Goal: Task Accomplishment & Management: Use online tool/utility

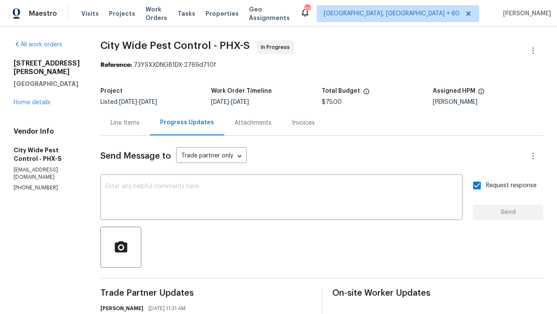
click at [116, 129] on div "Line Items" at bounding box center [124, 122] width 49 height 25
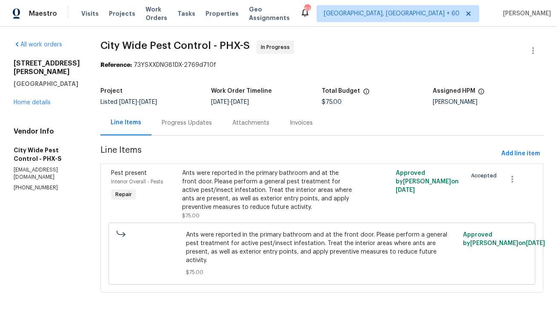
click at [197, 119] on div "Progress Updates" at bounding box center [187, 123] width 50 height 9
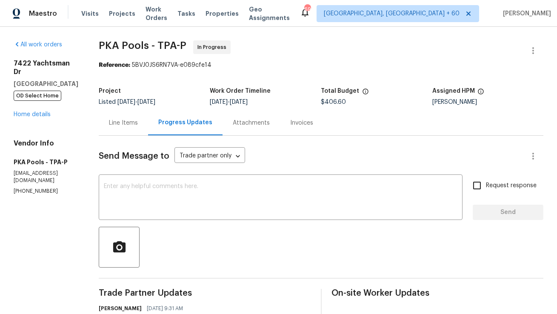
click at [127, 126] on div "Line Items" at bounding box center [123, 122] width 49 height 25
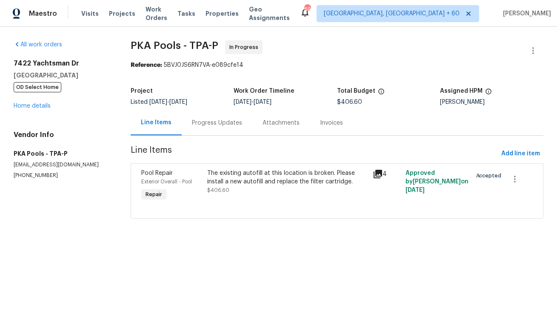
click at [199, 128] on div "Progress Updates" at bounding box center [217, 122] width 71 height 25
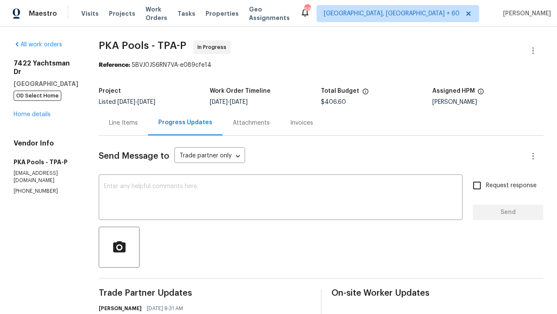
click at [122, 129] on div "Line Items" at bounding box center [123, 122] width 49 height 25
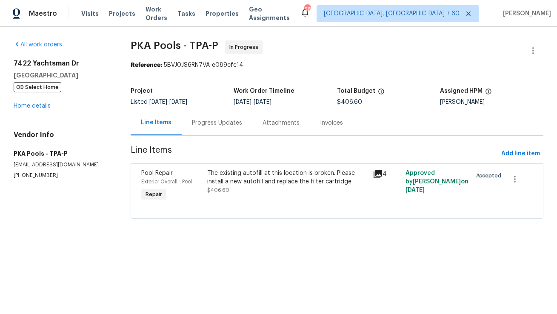
click at [208, 118] on div "Progress Updates" at bounding box center [217, 122] width 71 height 25
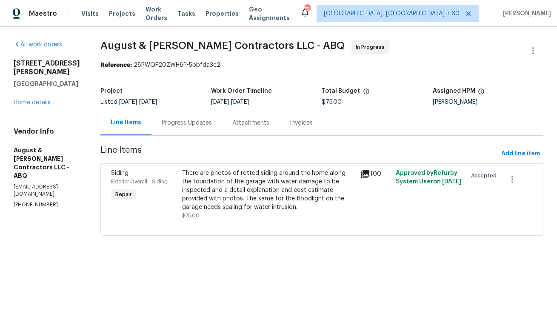
click at [136, 123] on div "Line Items" at bounding box center [126, 122] width 31 height 9
click at [192, 131] on div "Progress Updates" at bounding box center [187, 122] width 71 height 25
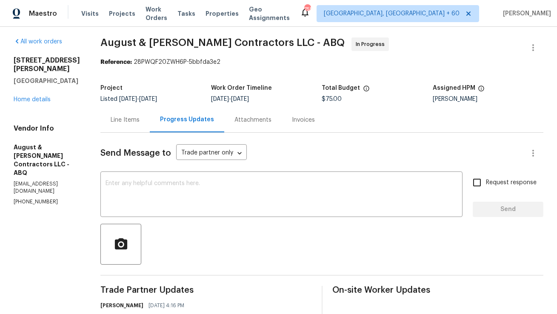
scroll to position [3, 0]
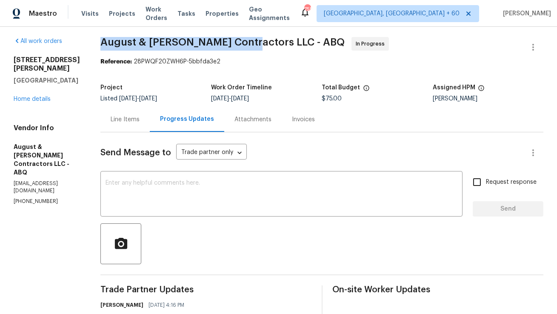
copy span "August & [PERSON_NAME] Contractors"
drag, startPoint x: 105, startPoint y: 42, endPoint x: 245, endPoint y: 46, distance: 140.1
click at [245, 46] on span "August & [PERSON_NAME] Contractors LLC - ABQ" at bounding box center [222, 42] width 244 height 10
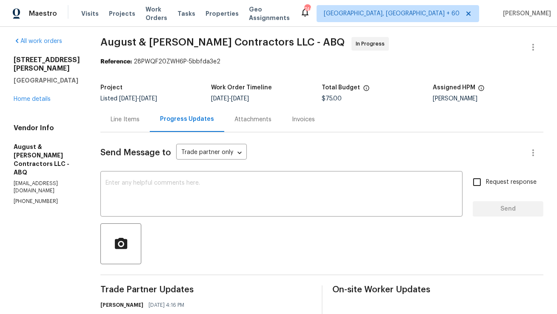
click at [126, 125] on div "Line Items" at bounding box center [124, 119] width 49 height 25
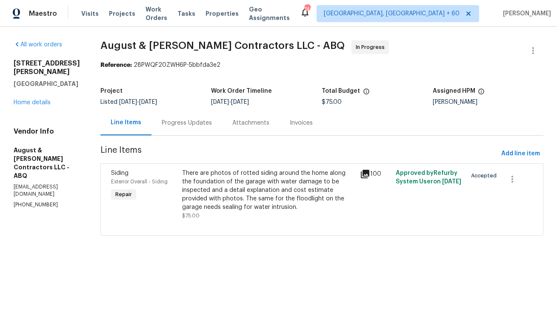
click at [203, 125] on div "Progress Updates" at bounding box center [187, 123] width 50 height 9
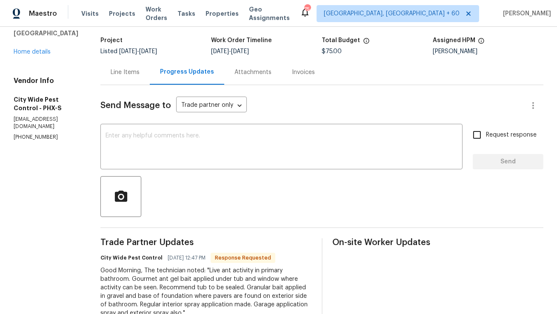
scroll to position [32, 0]
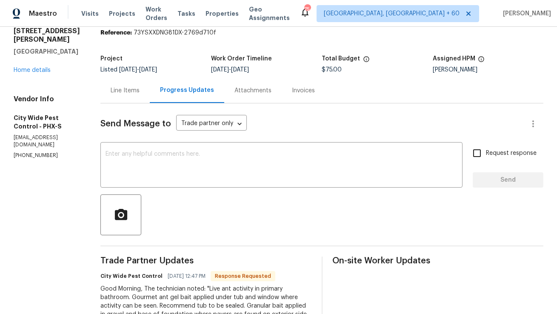
click at [130, 88] on div "Line Items" at bounding box center [125, 90] width 29 height 9
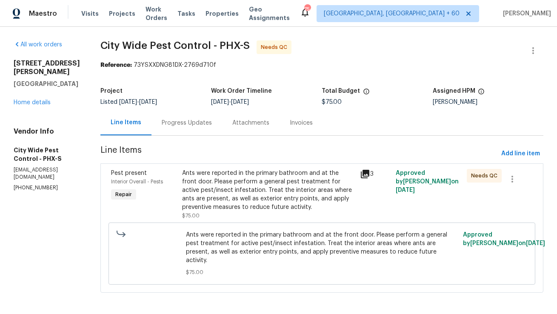
click at [210, 183] on div "Ants were reported in the primary bathroom and at the front door. Please perfor…" at bounding box center [268, 190] width 173 height 43
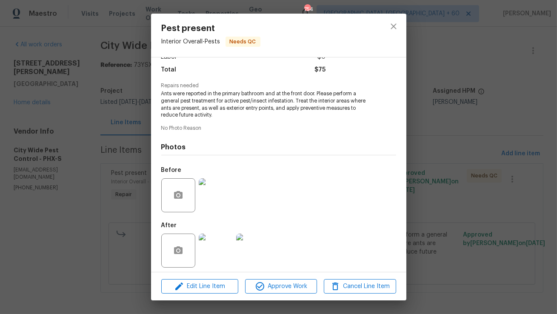
scroll to position [72, 0]
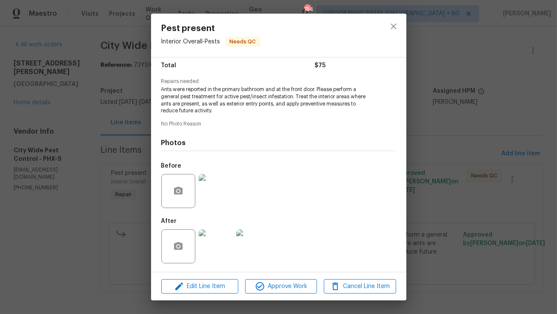
click at [210, 197] on img at bounding box center [216, 191] width 34 height 34
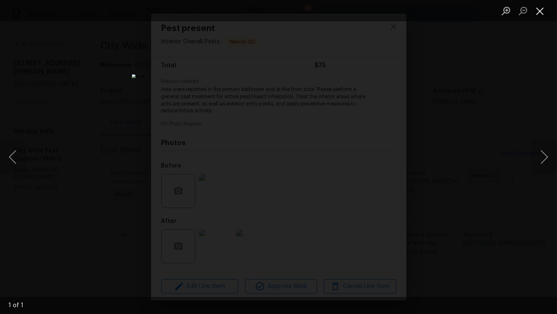
click at [545, 13] on button "Close lightbox" at bounding box center [540, 10] width 17 height 15
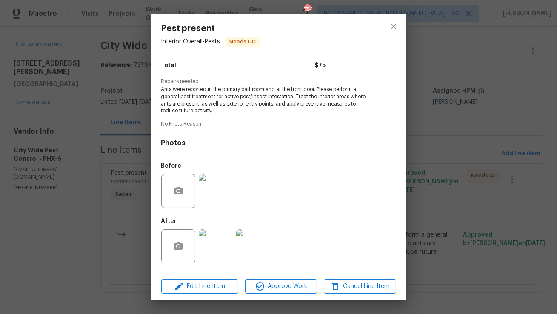
click at [225, 244] on img at bounding box center [216, 246] width 34 height 34
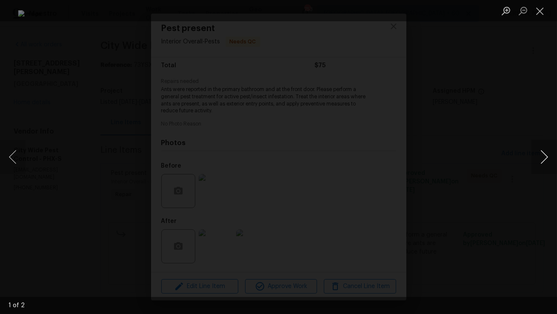
click at [546, 161] on button "Next image" at bounding box center [545, 157] width 26 height 34
click at [542, 18] on button "Close lightbox" at bounding box center [540, 10] width 17 height 15
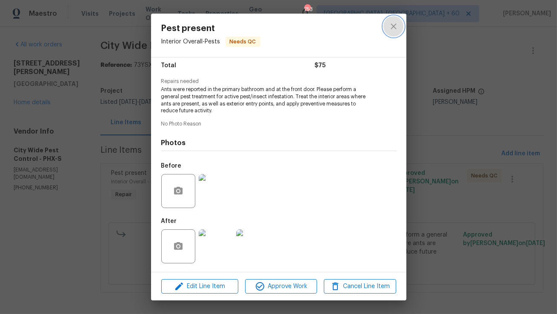
click at [392, 29] on icon "close" at bounding box center [394, 26] width 10 height 10
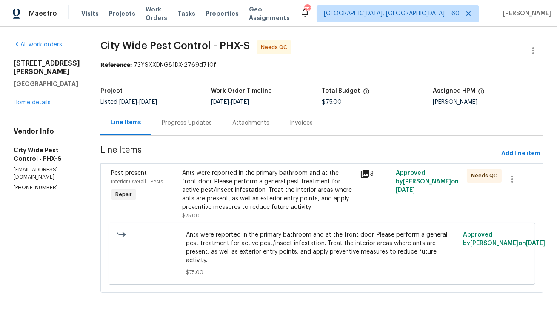
click at [196, 124] on div "Progress Updates" at bounding box center [187, 123] width 50 height 9
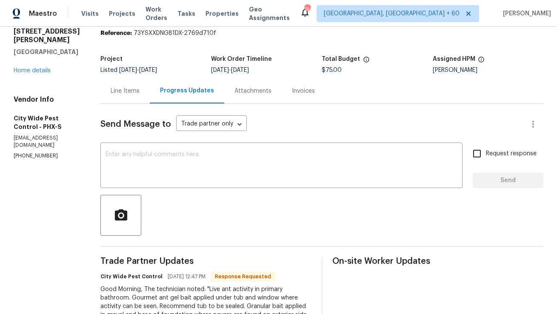
scroll to position [23, 0]
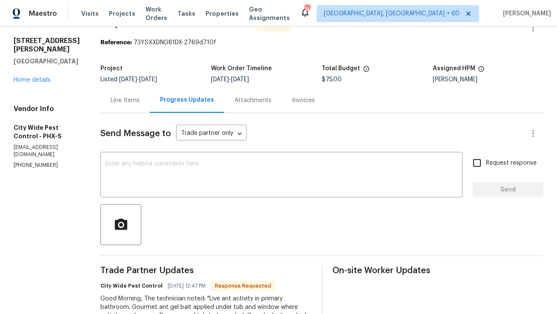
click at [141, 95] on div "Line Items" at bounding box center [124, 100] width 49 height 25
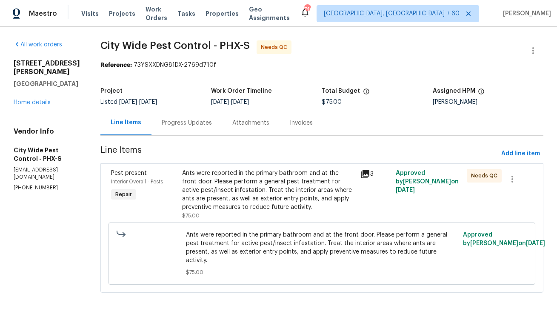
click at [272, 173] on div "Ants were reported in the primary bathroom and at the front door. Please perfor…" at bounding box center [268, 190] width 173 height 43
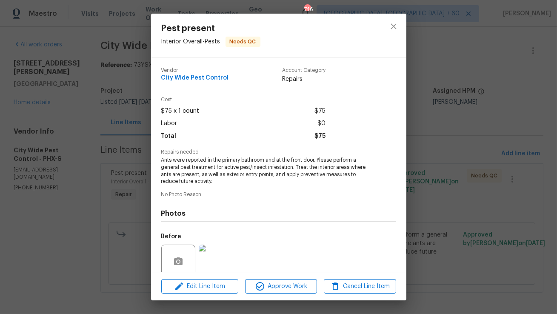
scroll to position [72, 0]
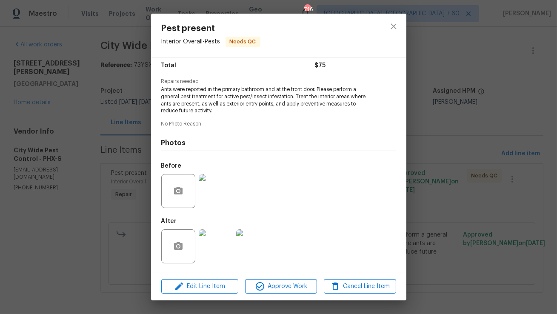
click at [218, 241] on img at bounding box center [216, 246] width 34 height 34
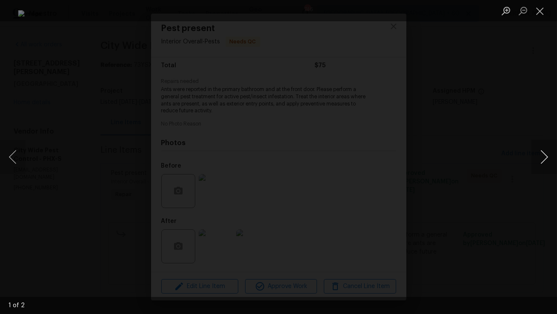
click at [543, 157] on button "Next image" at bounding box center [545, 157] width 26 height 34
click at [540, 9] on button "Close lightbox" at bounding box center [540, 10] width 17 height 15
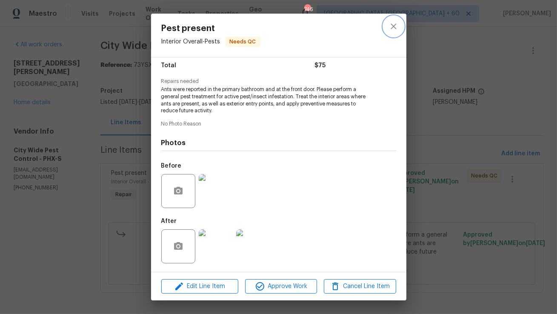
click at [398, 31] on icon "close" at bounding box center [394, 26] width 10 height 10
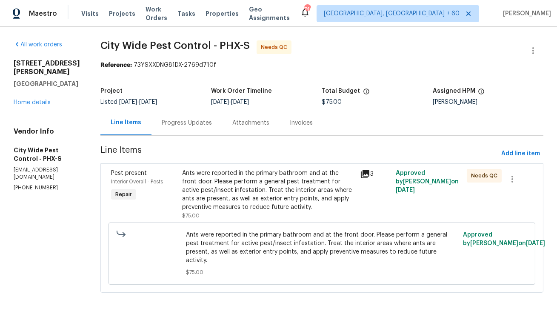
click at [199, 135] on div "Progress Updates" at bounding box center [187, 122] width 71 height 25
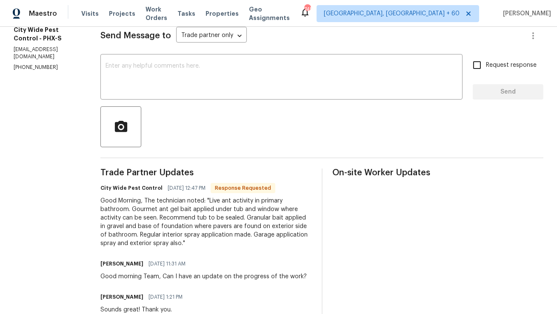
scroll to position [104, 0]
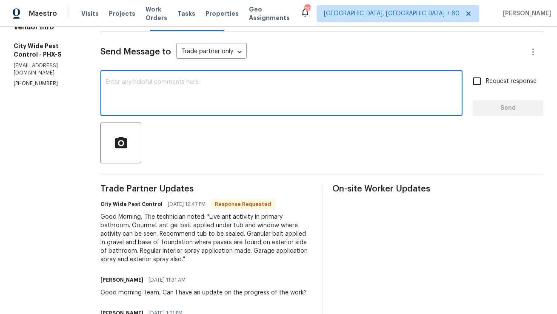
click at [226, 102] on textarea at bounding box center [282, 94] width 352 height 30
click at [230, 87] on textarea at bounding box center [282, 94] width 352 height 30
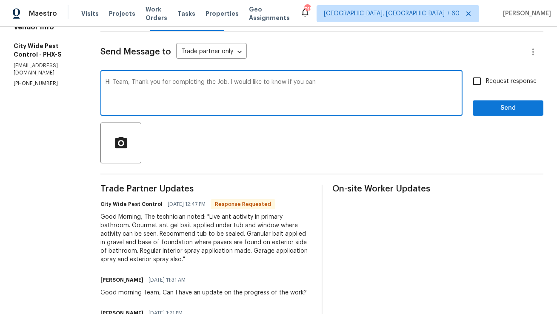
drag, startPoint x: 231, startPoint y: 83, endPoint x: 353, endPoint y: 83, distance: 121.8
click at [353, 83] on textarea "Hi Team, Thank you for completing the Job. I would like to know if you can" at bounding box center [282, 94] width 352 height 30
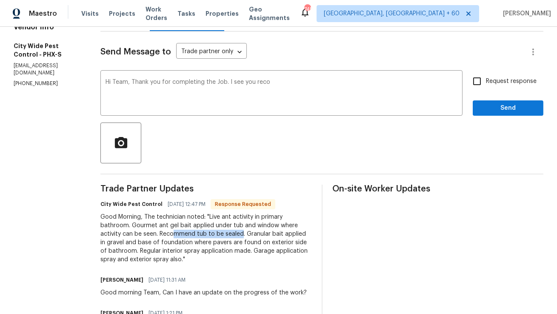
copy div "mmend tub to be sealed"
drag, startPoint x: 172, startPoint y: 233, endPoint x: 241, endPoint y: 232, distance: 69.0
click at [241, 232] on div "Good Morning, The technician noted: "Live ant activity in primary bathroom. Gou…" at bounding box center [205, 238] width 211 height 51
click at [292, 76] on div "Hi Team, Thank you for completing the Job. I see you reco x ​" at bounding box center [281, 93] width 362 height 43
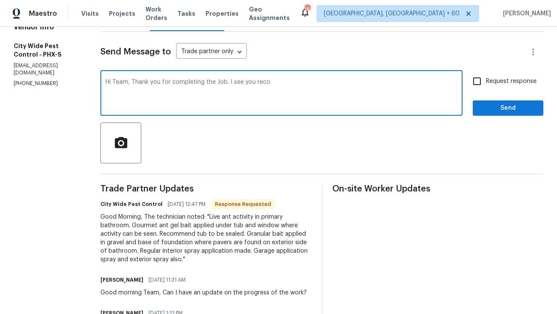
paste textarea "mmend tub to be sealed"
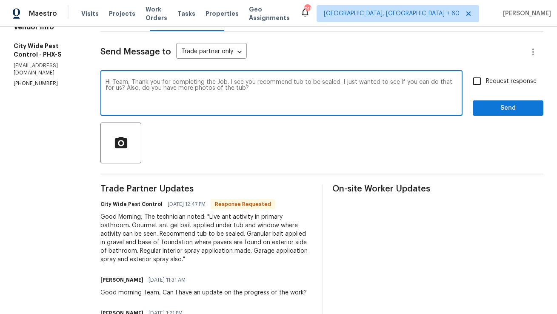
type textarea "Hi Team, Thank you for completing the Job. I see you recommend tub to be sealed…"
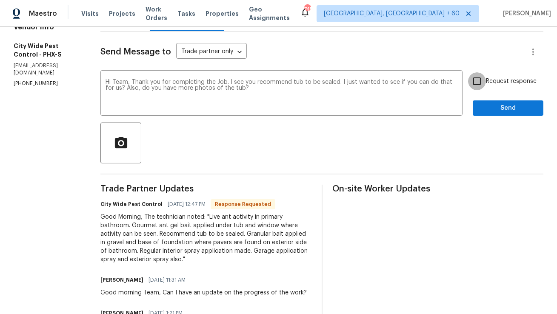
click at [480, 78] on input "Request response" at bounding box center [477, 81] width 18 height 18
checkbox input "true"
click at [482, 109] on span "Send" at bounding box center [508, 108] width 57 height 11
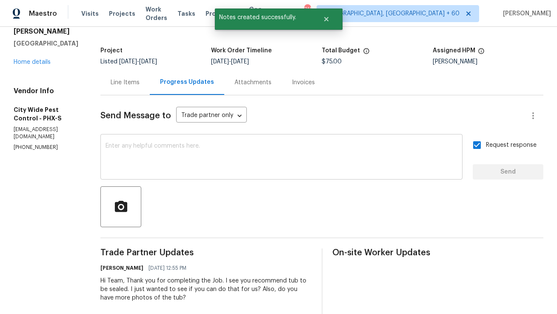
scroll to position [0, 0]
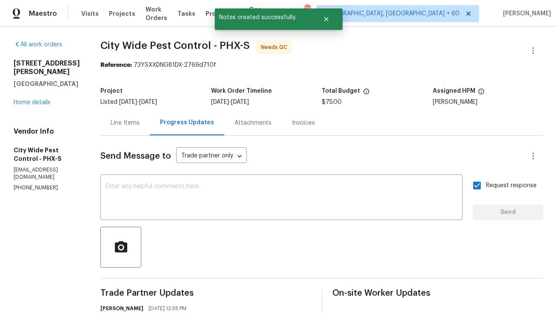
click at [137, 123] on div "Line Items" at bounding box center [125, 123] width 29 height 9
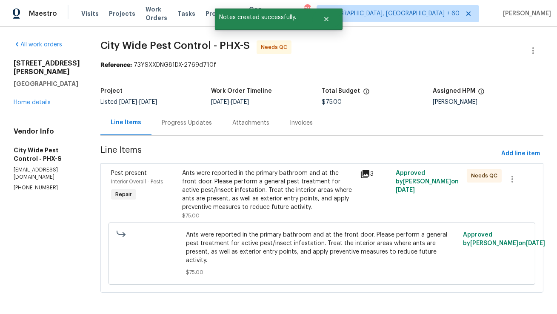
click at [229, 210] on div "Ants were reported in the primary bathroom and at the front door. Please perfor…" at bounding box center [268, 190] width 173 height 43
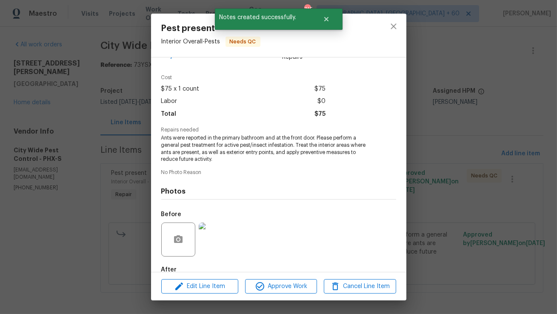
scroll to position [49, 0]
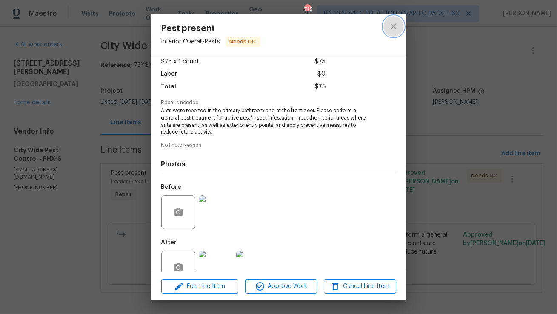
click at [390, 24] on icon "close" at bounding box center [394, 26] width 10 height 10
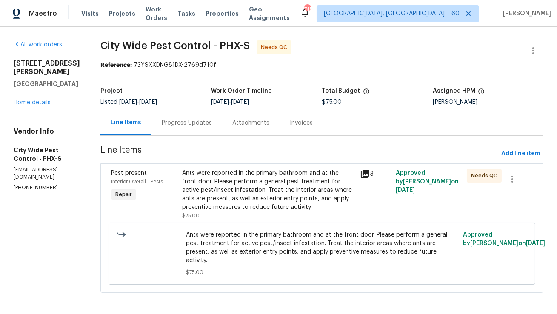
click at [180, 137] on section "City Wide Pest Control - PHX-S Needs QC Reference: 73YSXXDNG81DX-2769d710f Proj…" at bounding box center [321, 171] width 443 height 263
click at [183, 129] on div "Progress Updates" at bounding box center [187, 122] width 71 height 25
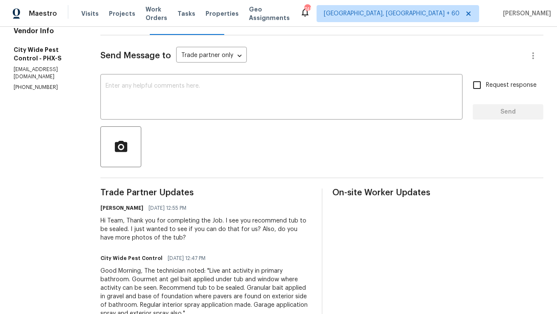
scroll to position [144, 0]
